Goal: Information Seeking & Learning: Learn about a topic

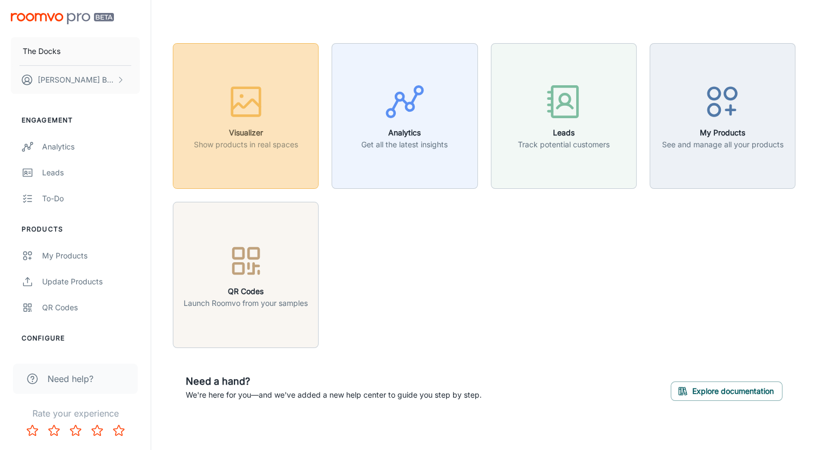
click at [254, 140] on p "Show products in real spaces" at bounding box center [246, 145] width 104 height 12
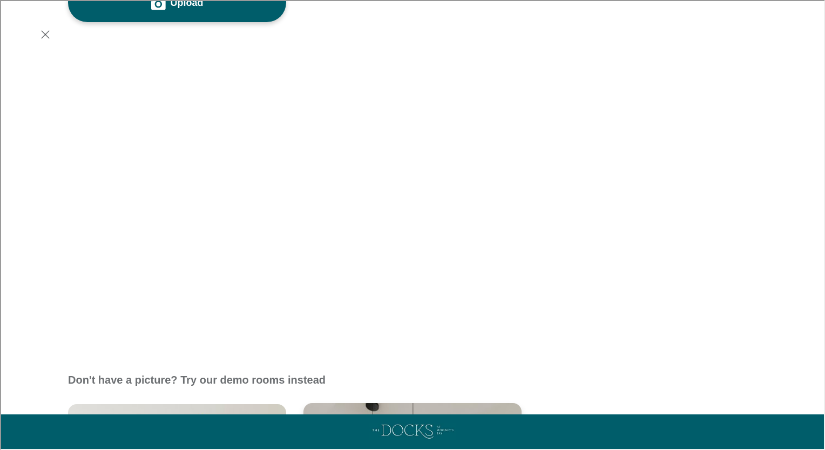
scroll to position [163, 0]
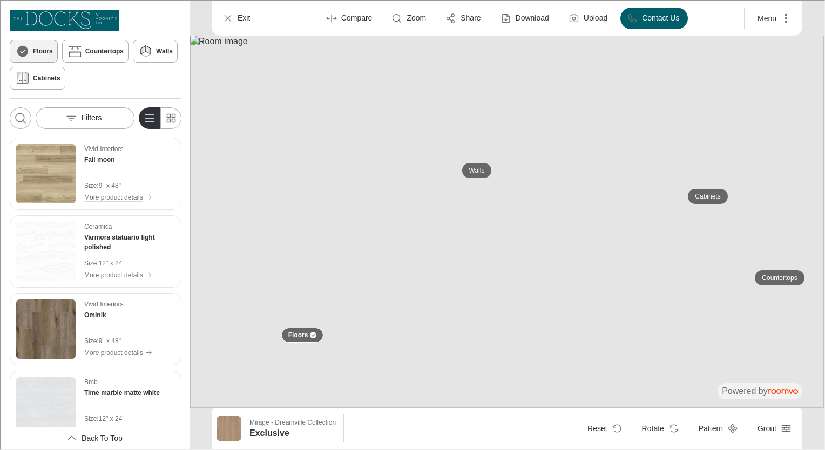
scroll to position [1769, 0]
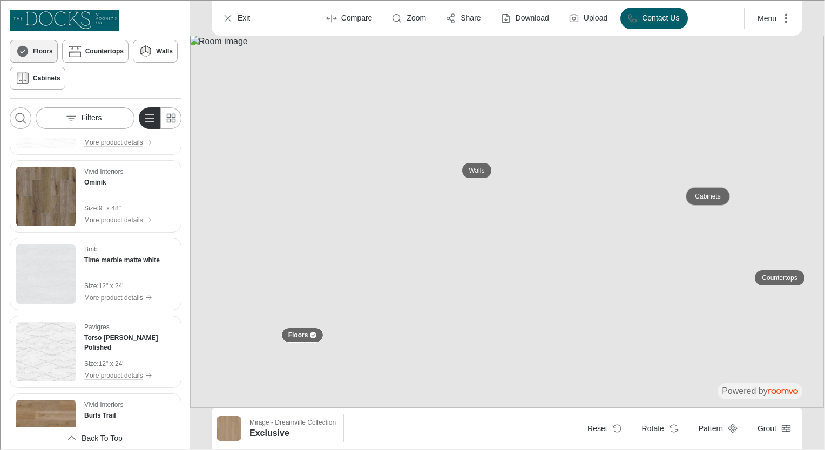
click at [702, 193] on p "Cabinets" at bounding box center [706, 195] width 25 height 9
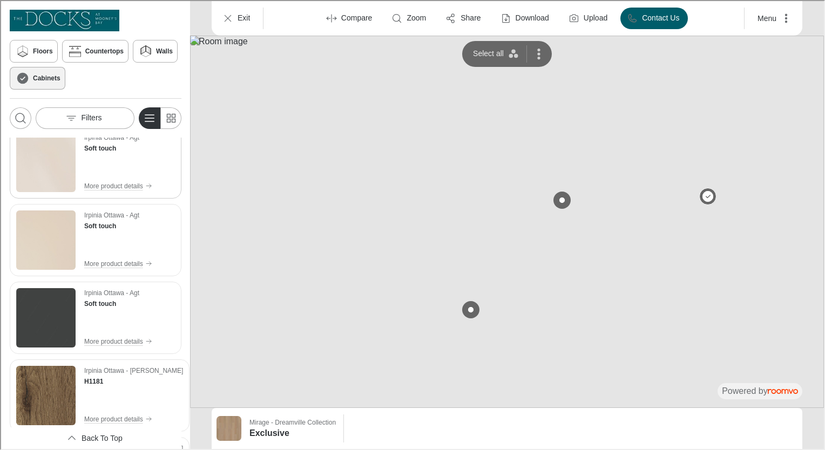
scroll to position [93, 0]
click at [691, 277] on img at bounding box center [506, 221] width 634 height 373
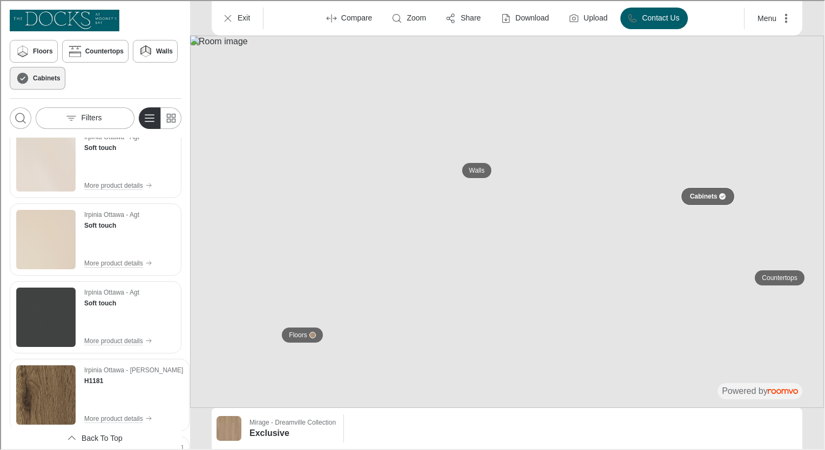
click at [704, 196] on p "Cabinets" at bounding box center [703, 195] width 28 height 9
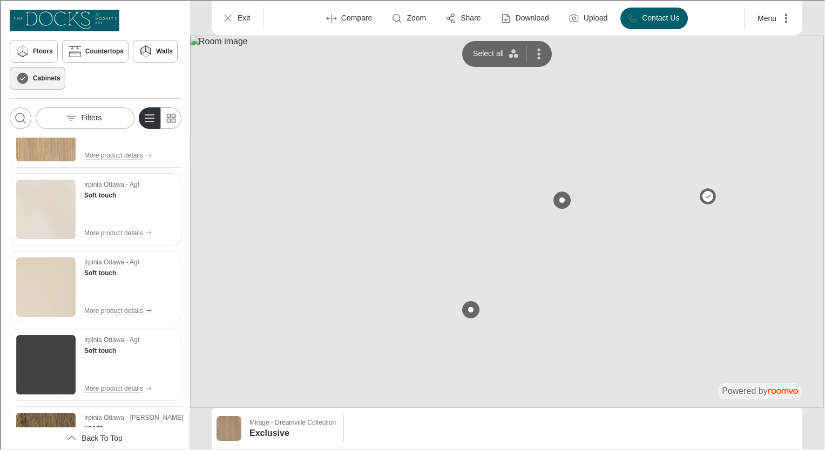
scroll to position [0, 0]
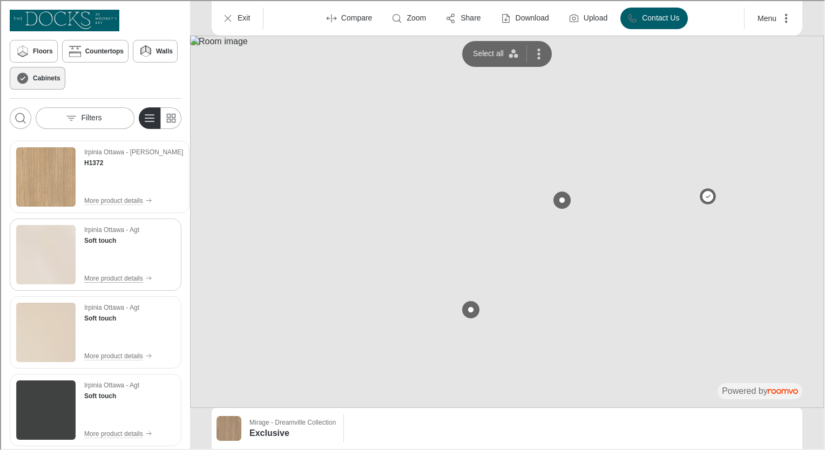
click at [132, 275] on p "More product details" at bounding box center [112, 278] width 59 height 10
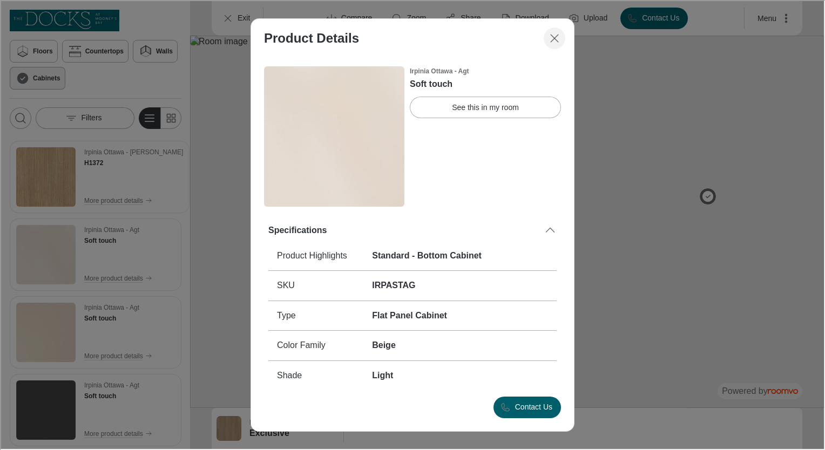
click at [556, 35] on line "Close dialog" at bounding box center [554, 37] width 8 height 8
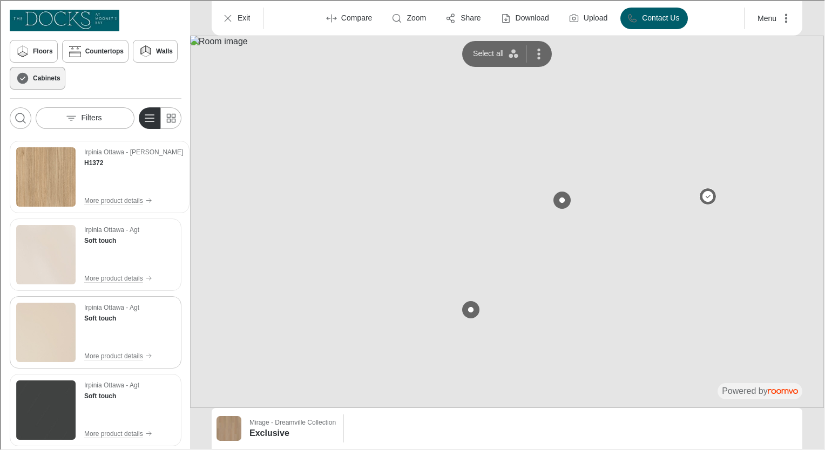
scroll to position [179, 0]
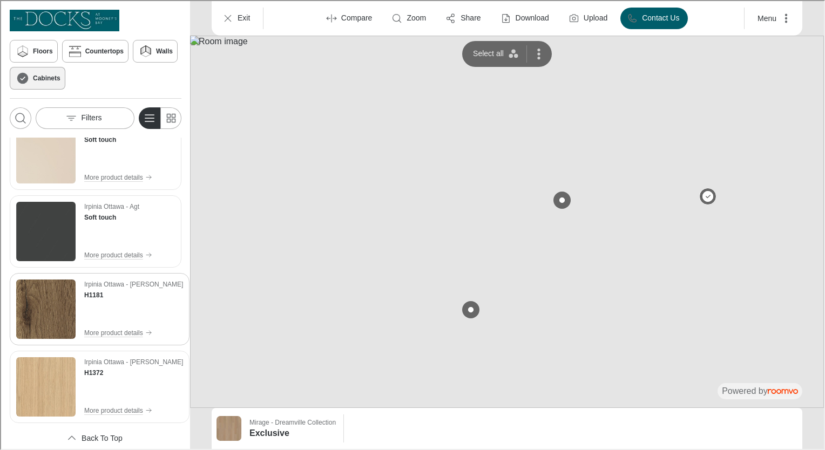
click at [133, 299] on div "Irpinia Ottawa - [PERSON_NAME] H1181 More product details" at bounding box center [132, 308] width 99 height 59
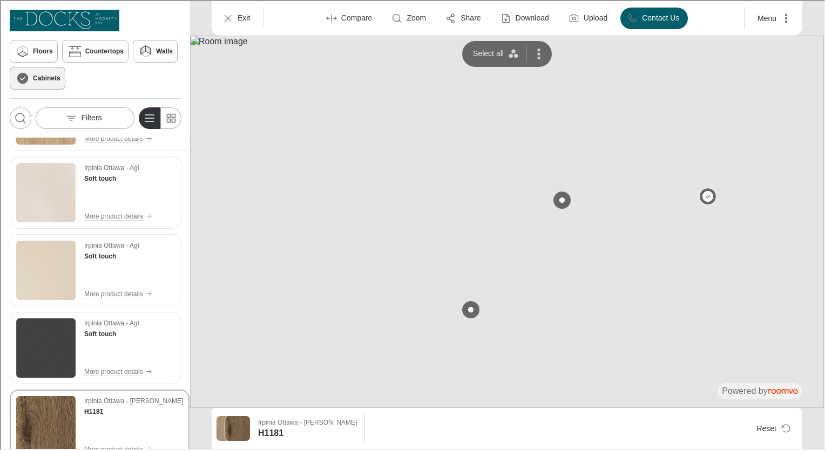
scroll to position [0, 0]
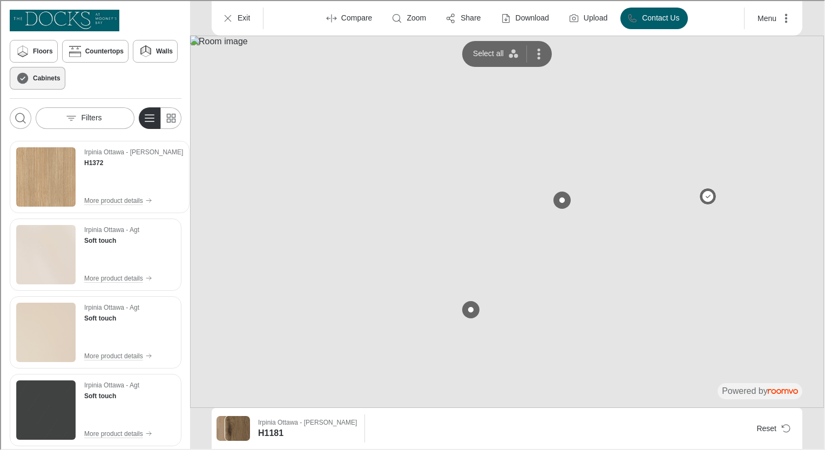
click at [711, 301] on img at bounding box center [506, 221] width 634 height 373
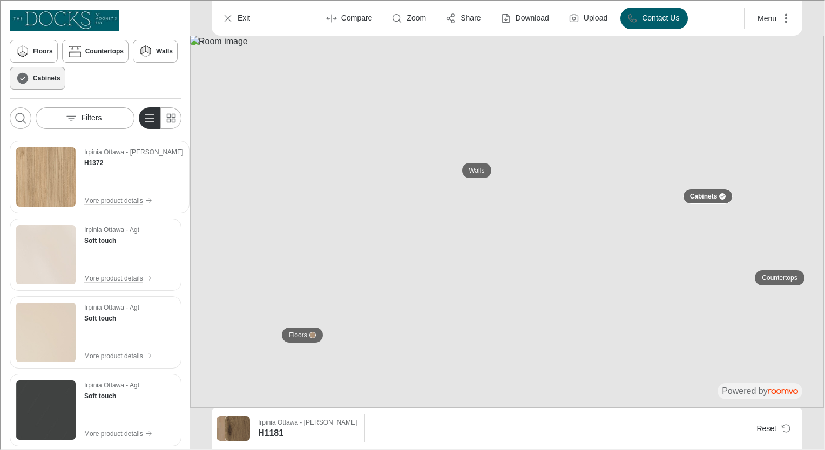
click at [711, 301] on img at bounding box center [506, 221] width 634 height 373
drag, startPoint x: 736, startPoint y: 301, endPoint x: 709, endPoint y: 275, distance: 37.0
click at [709, 275] on img at bounding box center [506, 221] width 634 height 373
drag, startPoint x: 138, startPoint y: 242, endPoint x: 100, endPoint y: 258, distance: 41.1
click at [100, 258] on div "Irpinia Ottawa - Agt Soft touch More product details" at bounding box center [117, 253] width 68 height 59
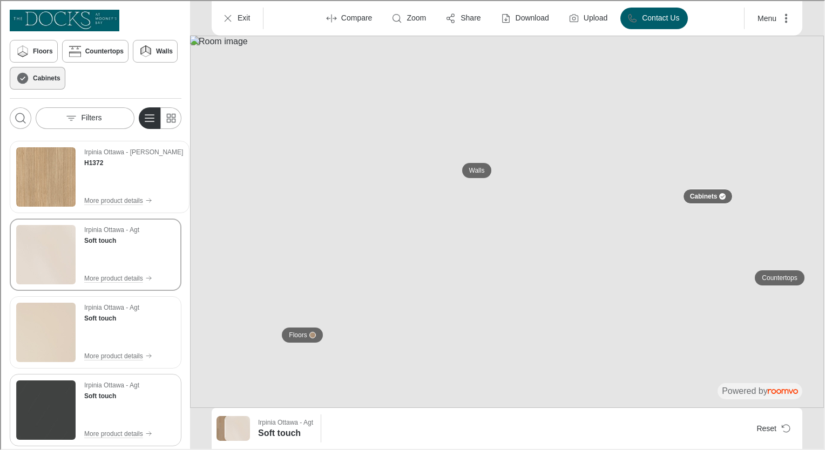
click at [130, 407] on div "Irpinia Ottawa - Agt Soft touch More product details" at bounding box center [117, 409] width 68 height 59
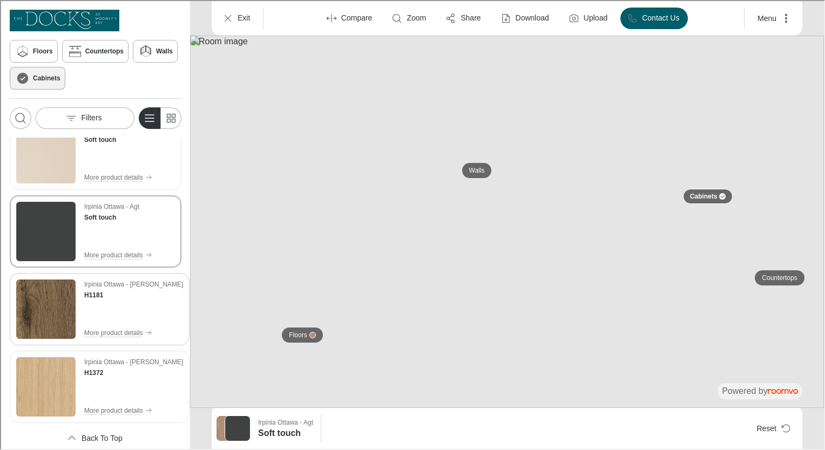
click at [113, 316] on div "Irpinia Ottawa - [PERSON_NAME] H1181 More product details" at bounding box center [132, 308] width 99 height 59
click at [788, 273] on p "Countertops" at bounding box center [778, 277] width 35 height 9
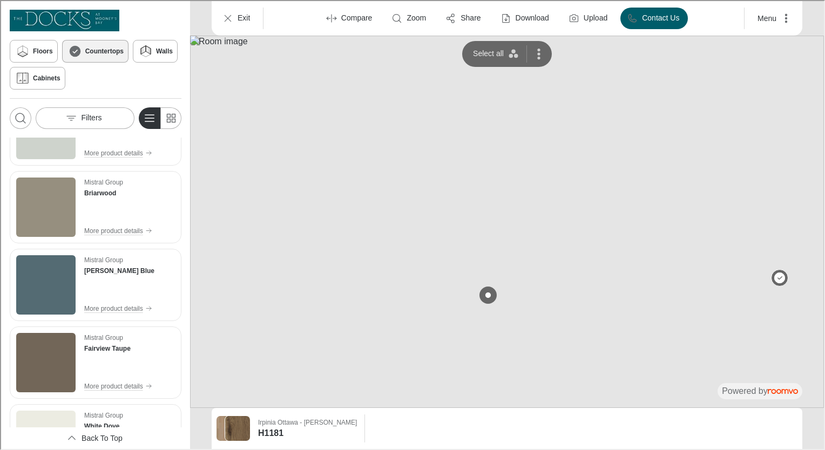
scroll to position [3475, 0]
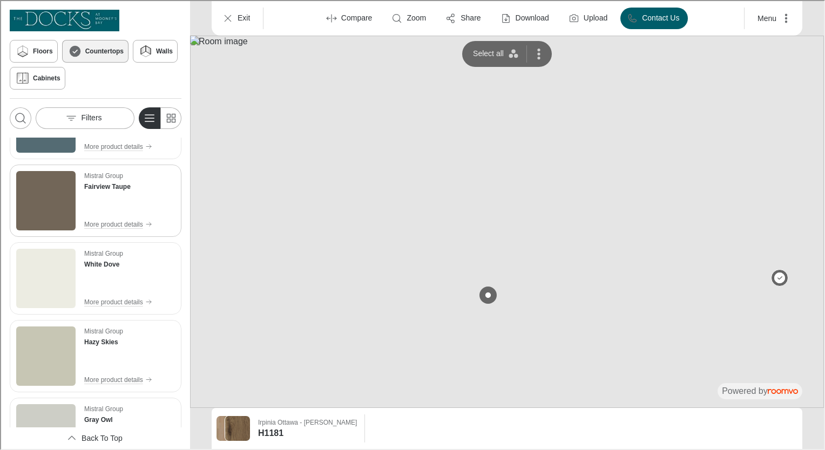
drag, startPoint x: 125, startPoint y: 299, endPoint x: 53, endPoint y: 234, distance: 96.7
click at [53, 234] on div "Mistral Group Fairview Taupe More product details" at bounding box center [95, 200] width 172 height 72
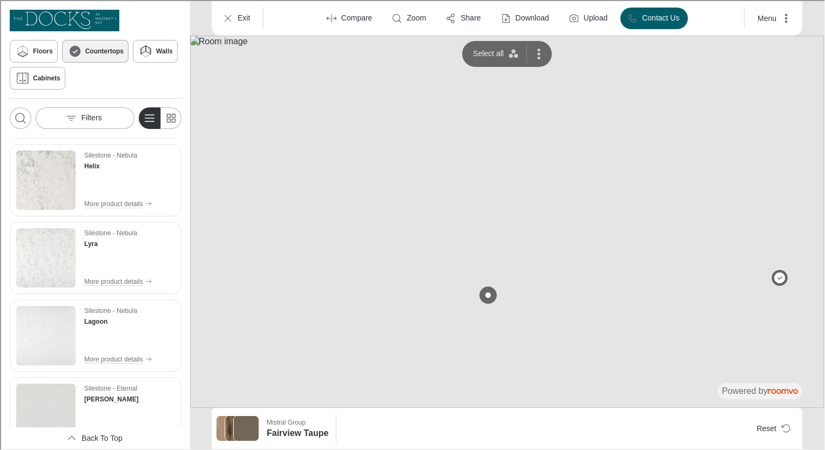
scroll to position [4771, 0]
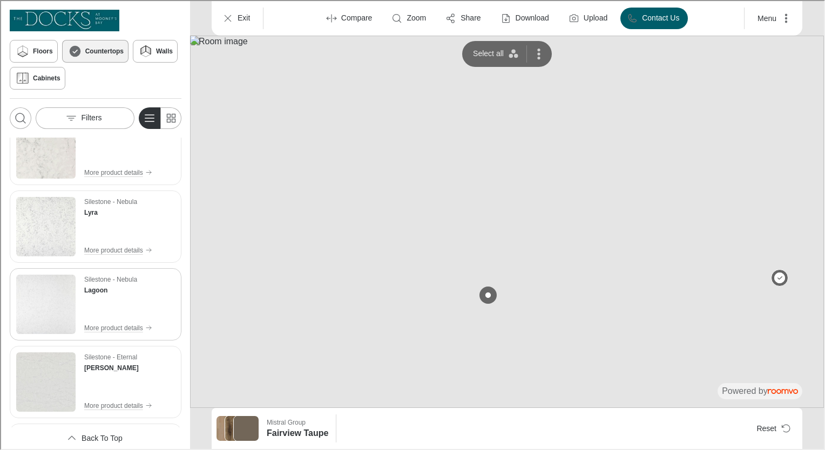
click at [49, 301] on img "See Lagoon in the room" at bounding box center [44, 303] width 59 height 59
click at [649, 222] on img at bounding box center [506, 221] width 634 height 373
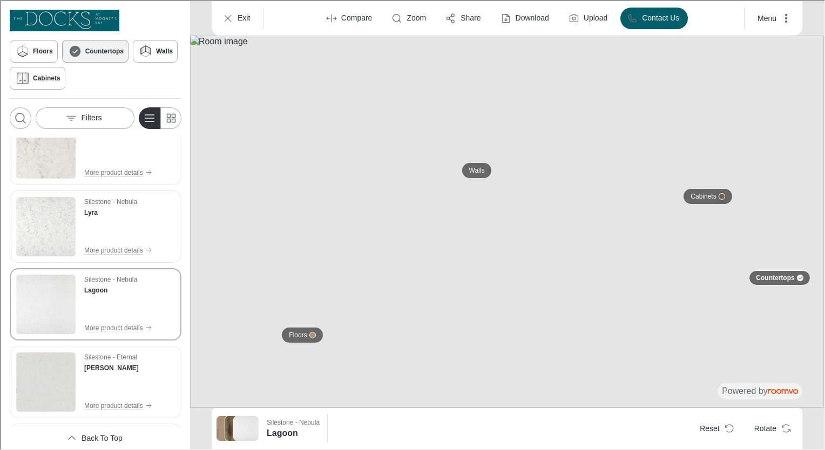
click at [699, 232] on img at bounding box center [506, 221] width 634 height 373
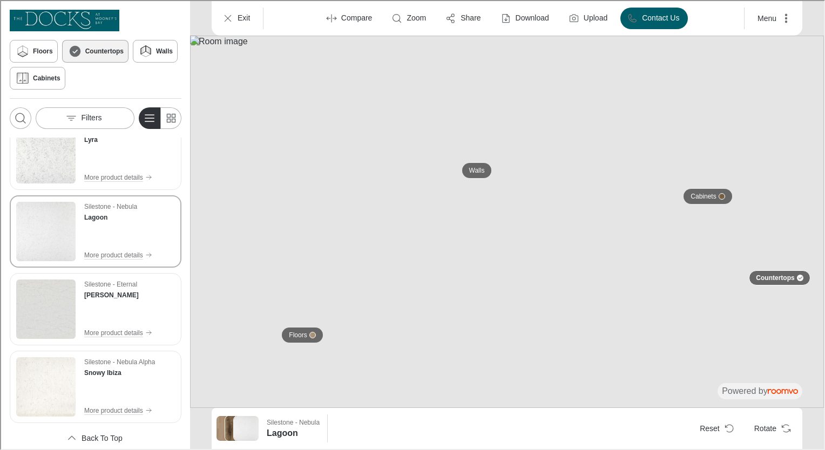
scroll to position [4844, 0]
click at [678, 233] on img at bounding box center [506, 221] width 634 height 373
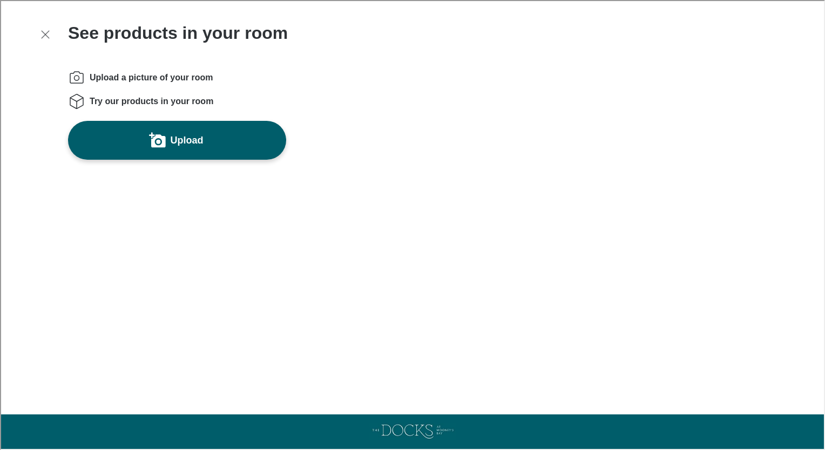
scroll to position [163, 0]
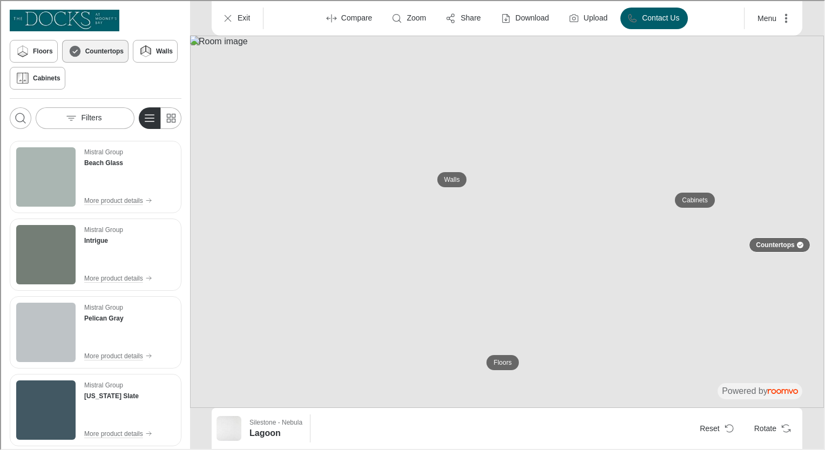
click at [664, 219] on img at bounding box center [506, 221] width 634 height 373
click at [456, 180] on p "Walls" at bounding box center [451, 178] width 16 height 9
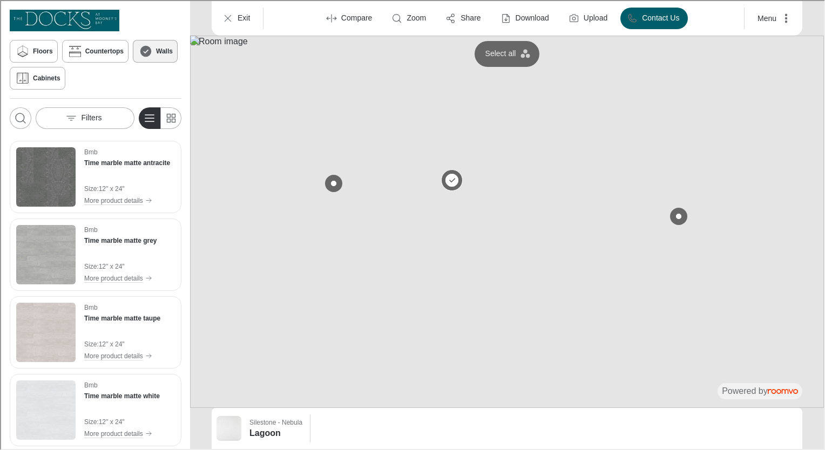
click at [454, 178] on button at bounding box center [451, 179] width 22 height 22
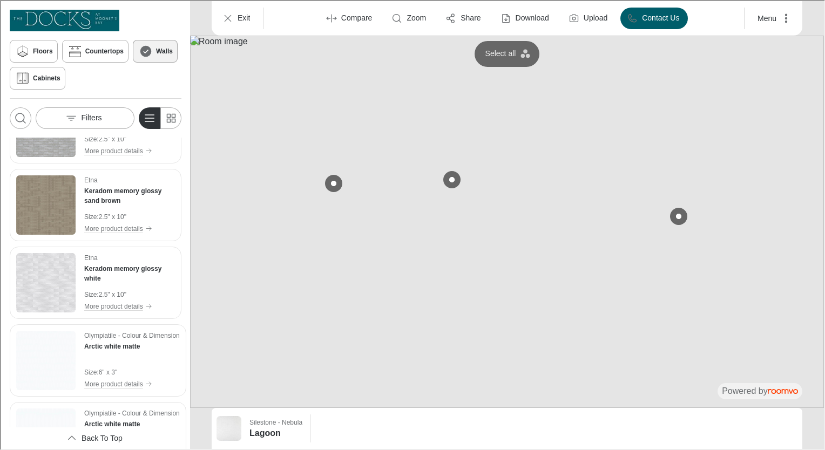
scroll to position [2460, 0]
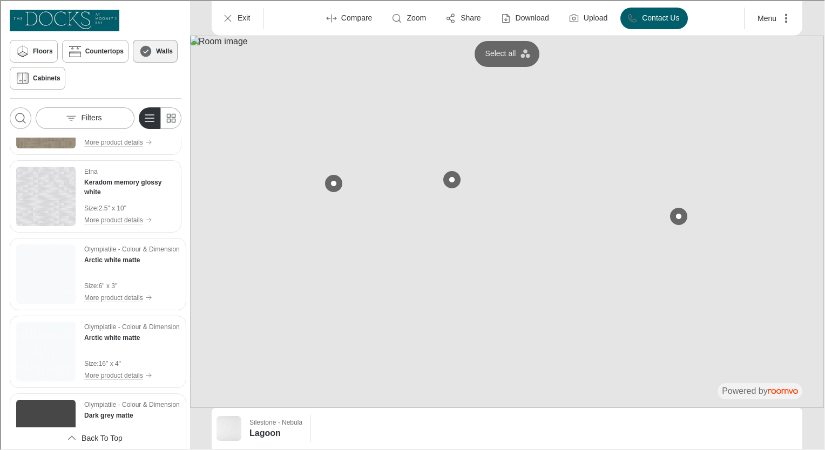
scroll to position [2547, 2]
click at [44, 195] on img "See Keradom memory glossy white in the room" at bounding box center [44, 194] width 59 height 59
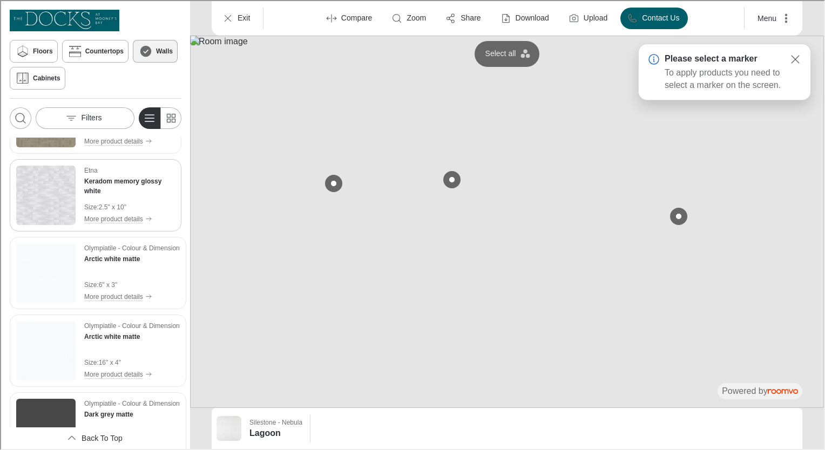
click at [44, 195] on img "See Keradom memory glossy white in the room" at bounding box center [44, 194] width 59 height 59
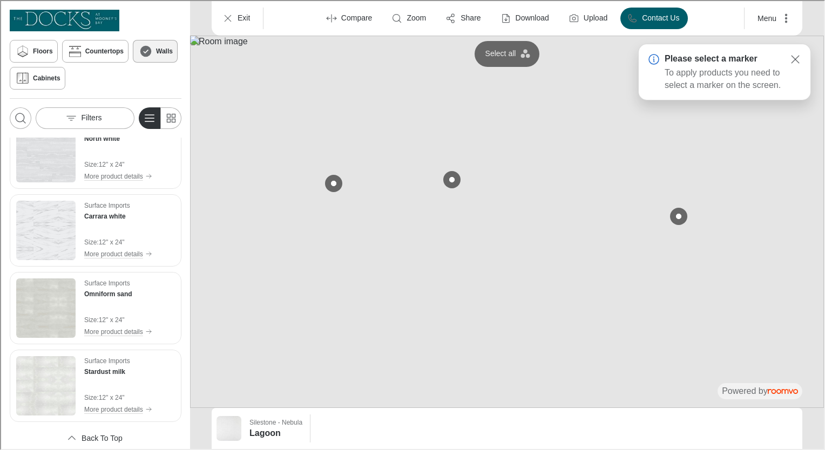
scroll to position [3529, 2]
click at [48, 211] on img "See Carrara white in the room" at bounding box center [44, 229] width 59 height 59
click at [681, 218] on button at bounding box center [678, 216] width 22 height 22
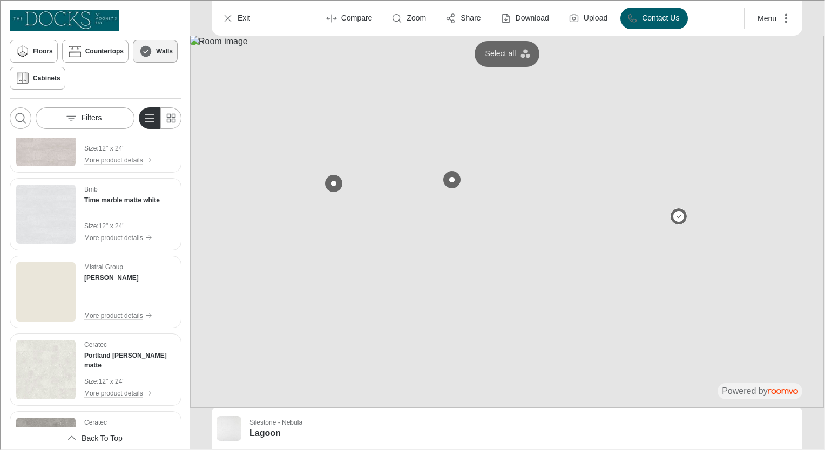
scroll to position [0, 2]
